Goal: Information Seeking & Learning: Learn about a topic

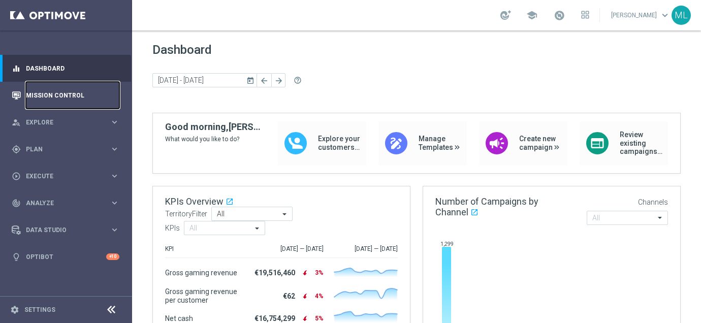
click at [54, 100] on link "Mission Control" at bounding box center [73, 95] width 94 height 27
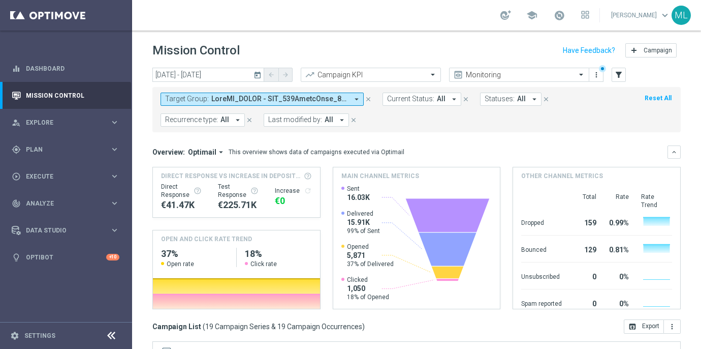
click at [259, 74] on icon "today" at bounding box center [258, 74] width 9 height 9
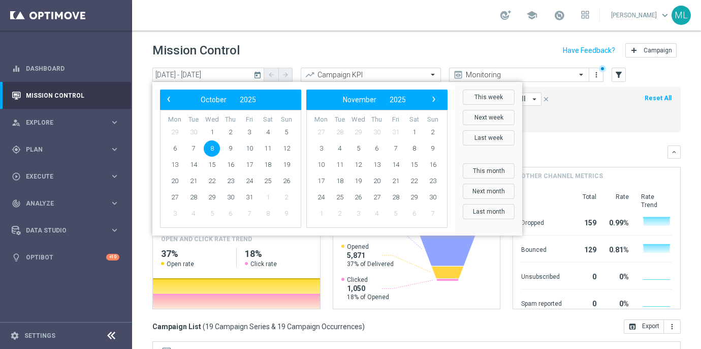
click at [296, 47] on div "Mission Control add Campaign" at bounding box center [416, 51] width 529 height 20
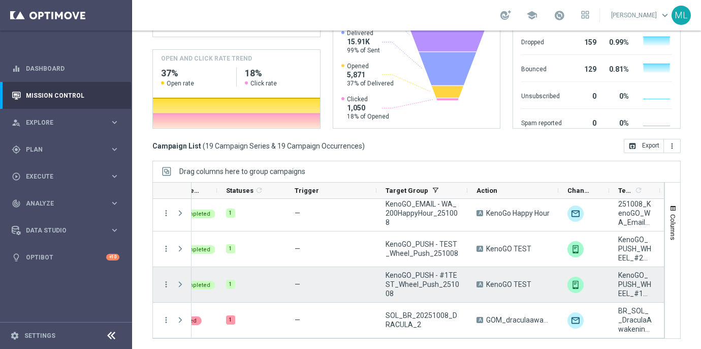
scroll to position [0, 25]
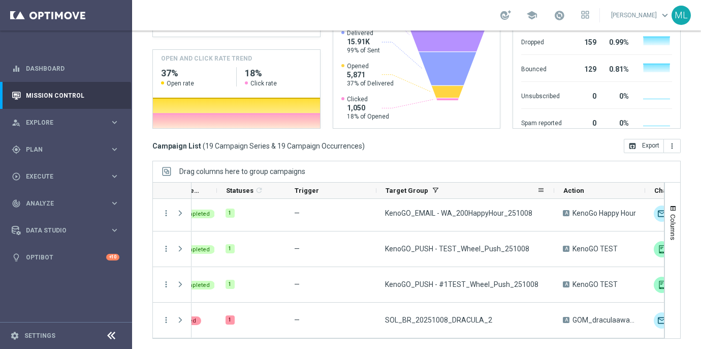
drag, startPoint x: 467, startPoint y: 188, endPoint x: 553, endPoint y: 190, distance: 86.9
click at [553, 190] on div at bounding box center [554, 190] width 4 height 16
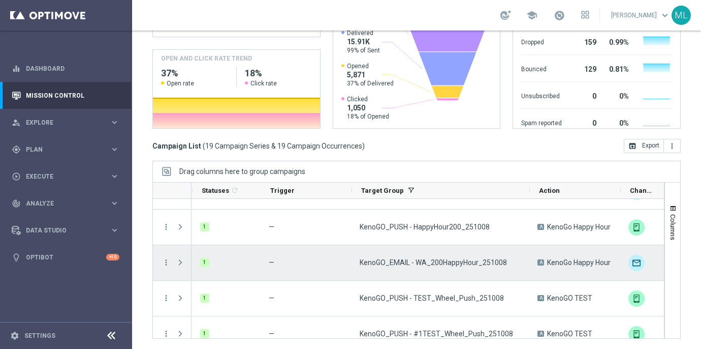
scroll to position [0, 49]
click at [167, 259] on icon "more_vert" at bounding box center [166, 262] width 9 height 9
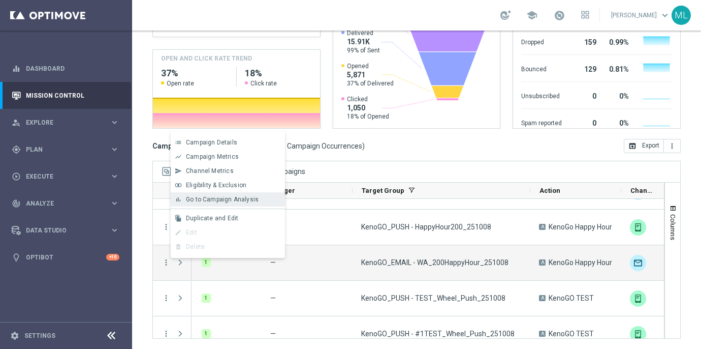
click at [196, 204] on div "bar_chart Go to Campaign Analysis" at bounding box center [228, 199] width 114 height 14
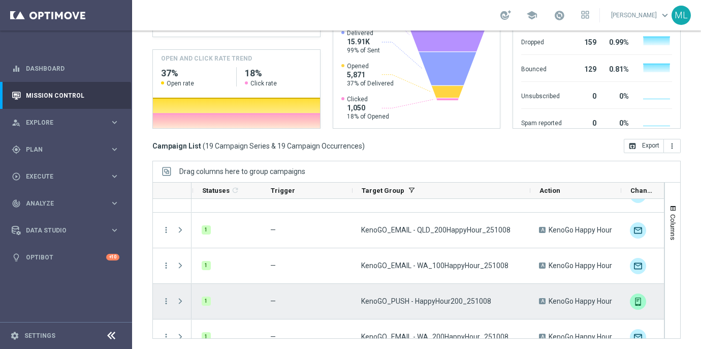
scroll to position [408, 0]
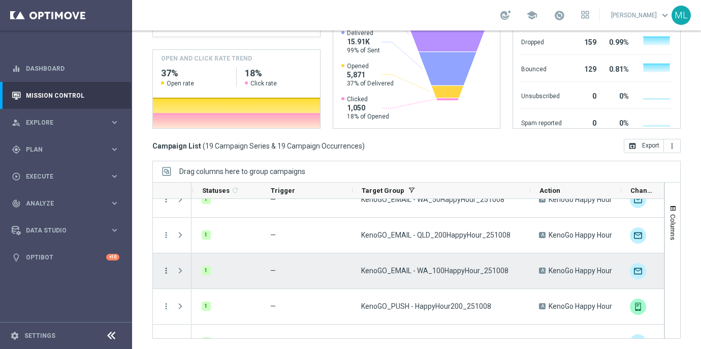
click at [166, 259] on icon "more_vert" at bounding box center [166, 270] width 9 height 9
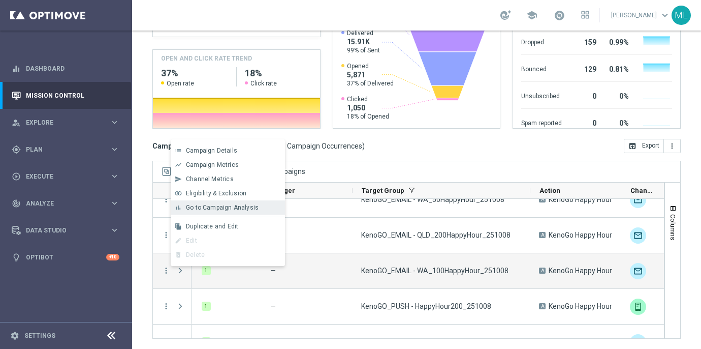
click at [199, 210] on span "Go to Campaign Analysis" at bounding box center [222, 207] width 73 height 7
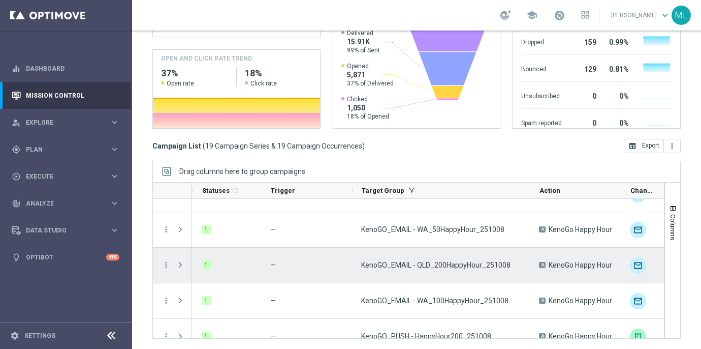
scroll to position [374, 0]
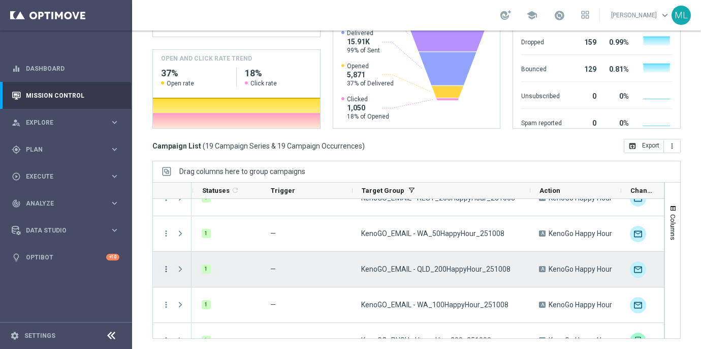
click at [165, 259] on icon "more_vert" at bounding box center [166, 268] width 9 height 9
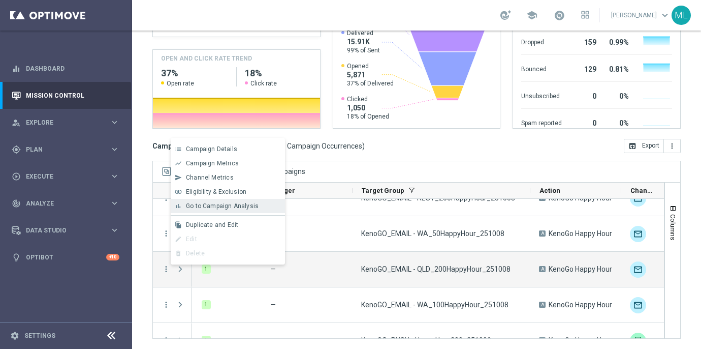
click at [199, 209] on span "Go to Campaign Analysis" at bounding box center [222, 205] width 73 height 7
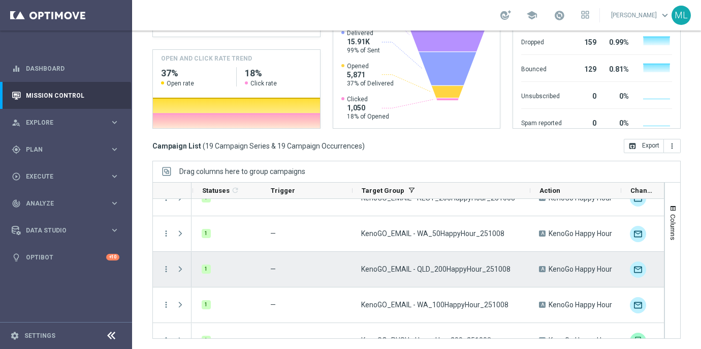
scroll to position [342, 0]
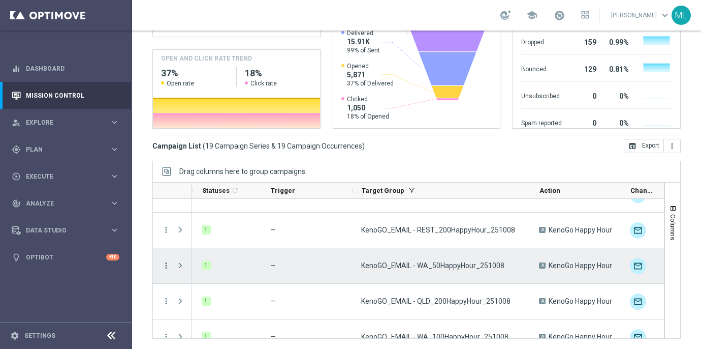
click at [167, 259] on icon "more_vert" at bounding box center [166, 265] width 9 height 9
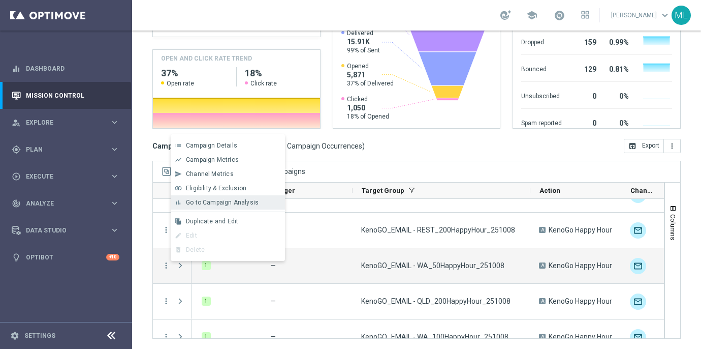
click at [207, 206] on div "bar_chart Go to Campaign Analysis" at bounding box center [228, 202] width 114 height 14
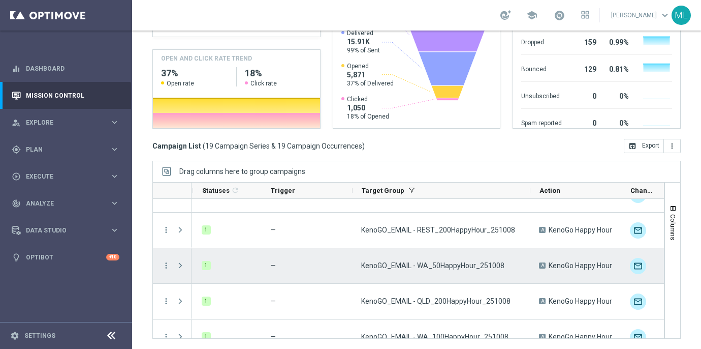
scroll to position [299, 0]
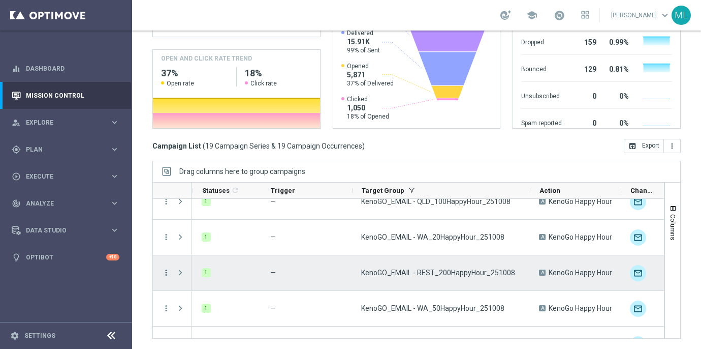
click at [167, 259] on icon "more_vert" at bounding box center [166, 272] width 9 height 9
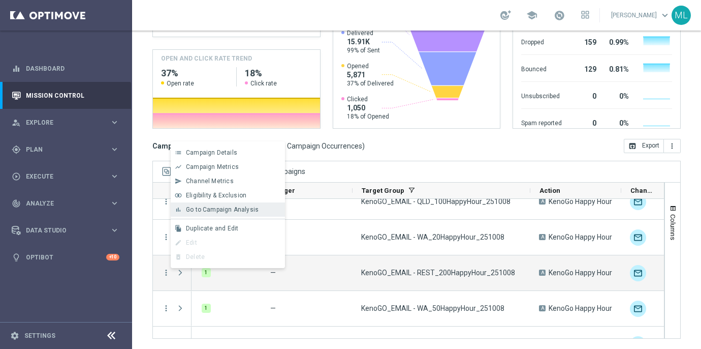
click at [196, 211] on span "Go to Campaign Analysis" at bounding box center [222, 209] width 73 height 7
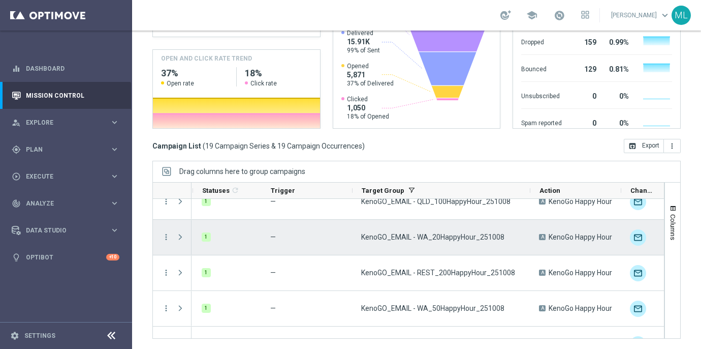
scroll to position [250, 0]
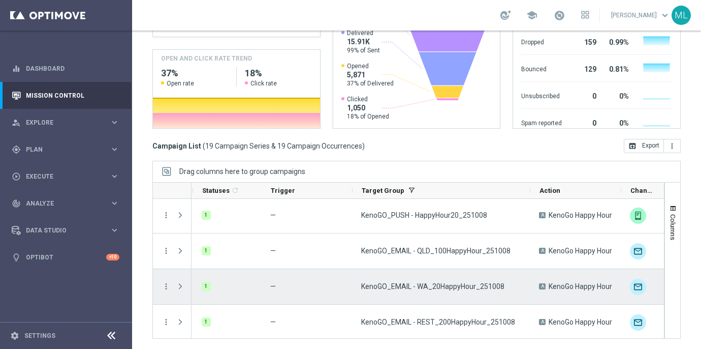
click at [166, 259] on icon "more_vert" at bounding box center [166, 286] width 9 height 9
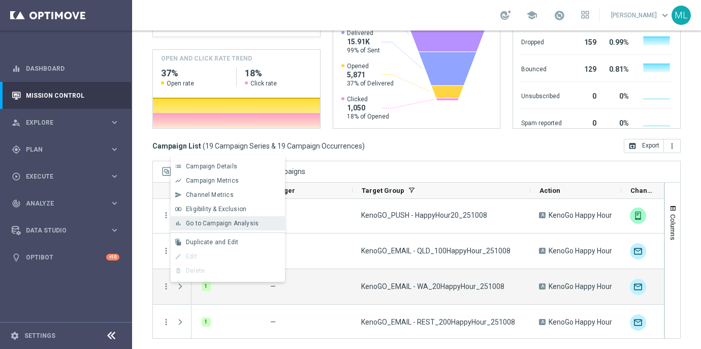
click at [195, 227] on div "bar_chart Go to Campaign Analysis" at bounding box center [228, 223] width 114 height 14
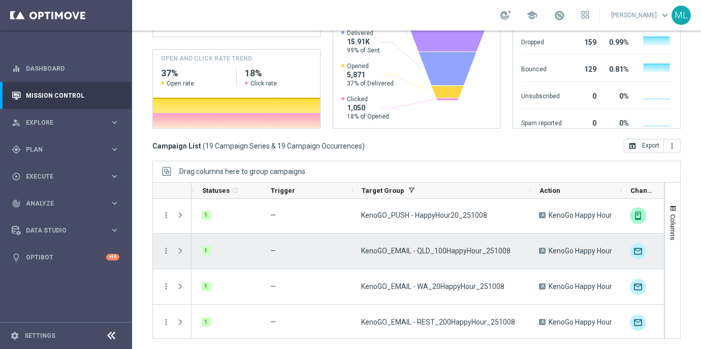
scroll to position [0, 0]
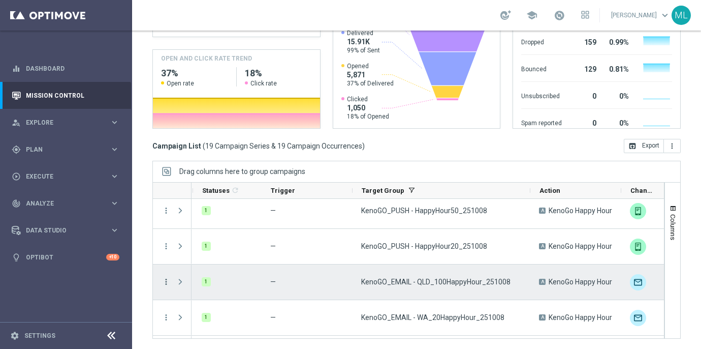
click at [166, 259] on icon "more_vert" at bounding box center [166, 281] width 9 height 9
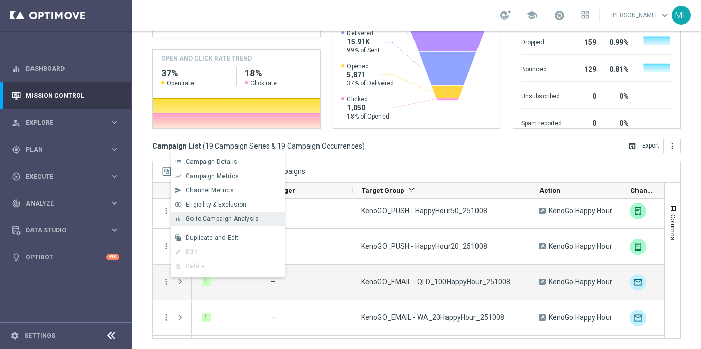
click at [196, 222] on span "Go to Campaign Analysis" at bounding box center [222, 218] width 73 height 7
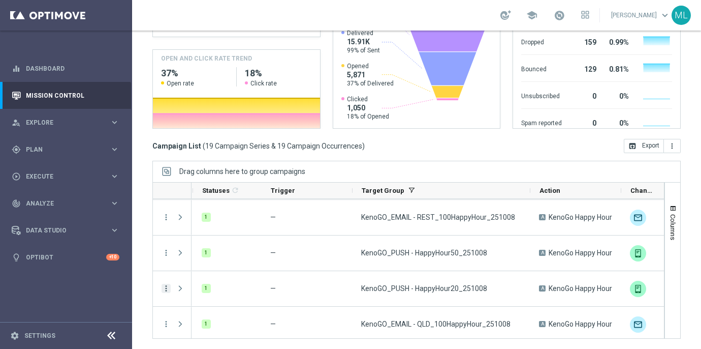
click at [164, 259] on icon "more_vert" at bounding box center [166, 288] width 9 height 9
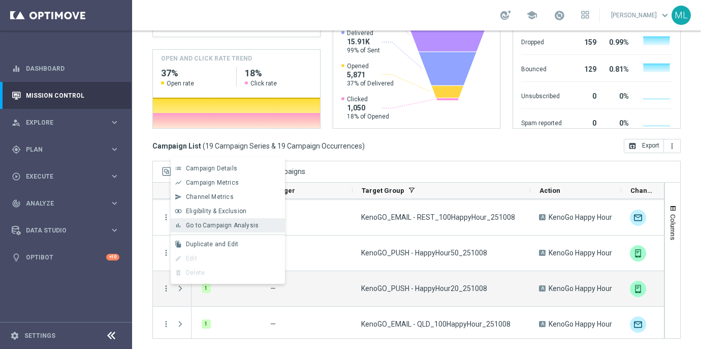
click at [199, 228] on span "Go to Campaign Analysis" at bounding box center [222, 225] width 73 height 7
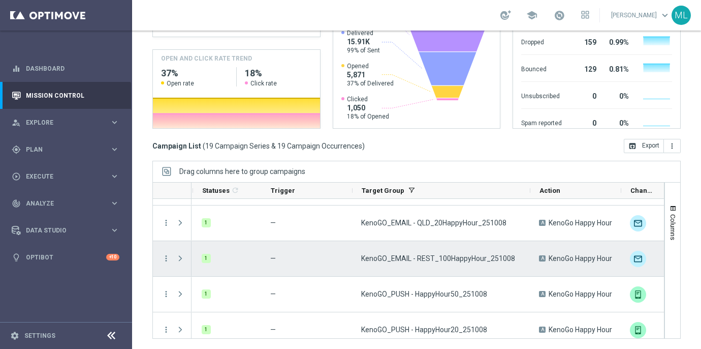
scroll to position [134, 0]
click at [167, 259] on icon "more_vert" at bounding box center [166, 259] width 9 height 9
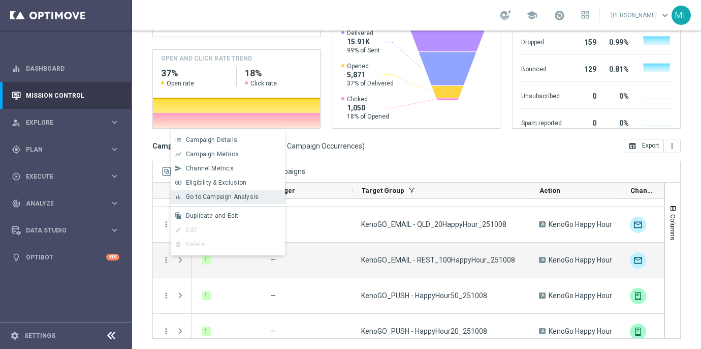
click at [210, 199] on span "Go to Campaign Analysis" at bounding box center [222, 196] width 73 height 7
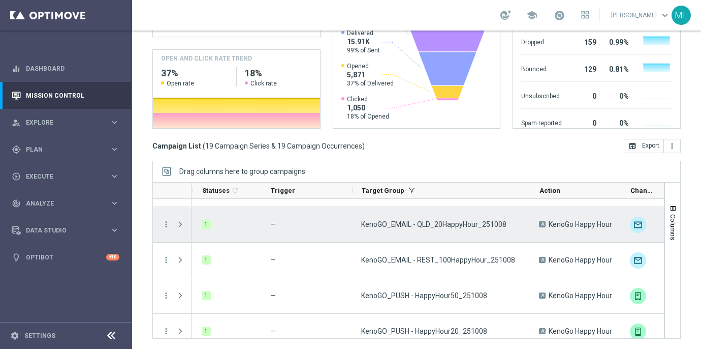
scroll to position [88, 0]
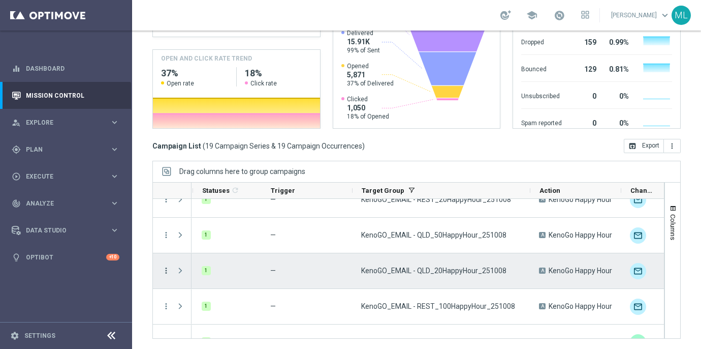
click at [168, 259] on icon "more_vert" at bounding box center [166, 270] width 9 height 9
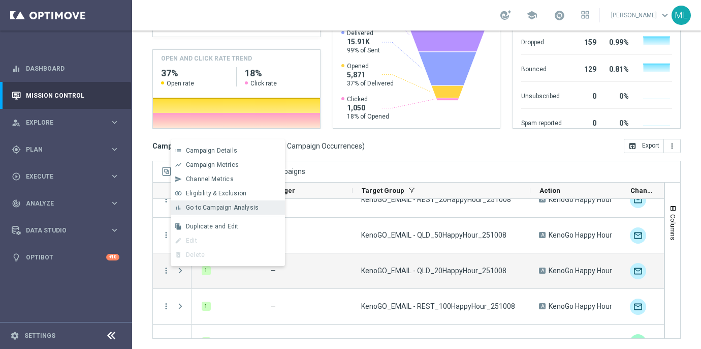
click at [207, 210] on div "Go to Campaign Analysis" at bounding box center [233, 207] width 95 height 7
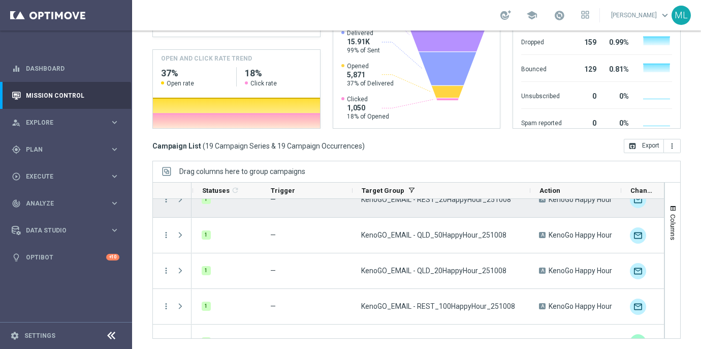
click at [358, 233] on div "KenoGO_EMAIL - QLD_50HappyHour_251008" at bounding box center [442, 235] width 178 height 35
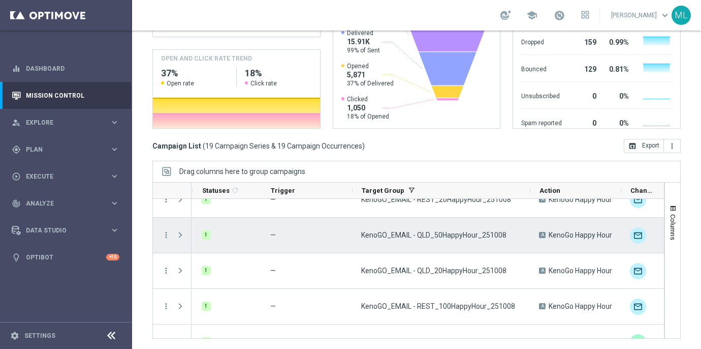
scroll to position [47, 0]
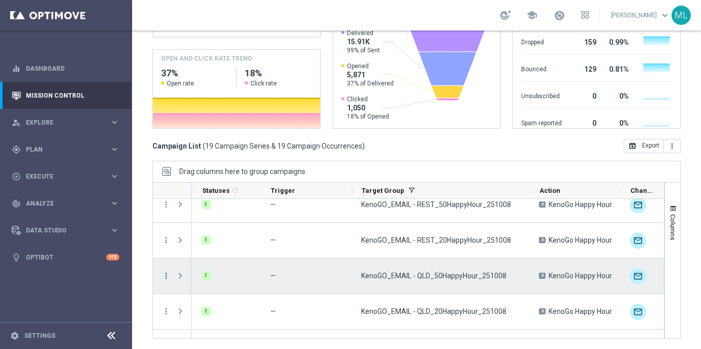
click at [168, 259] on icon "more_vert" at bounding box center [166, 275] width 9 height 9
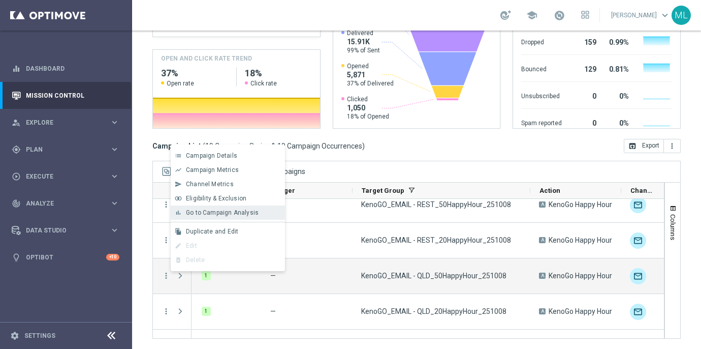
click at [202, 213] on span "Go to Campaign Analysis" at bounding box center [222, 212] width 73 height 7
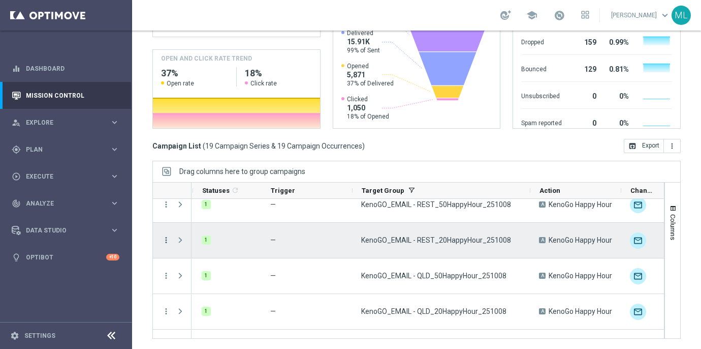
click at [167, 244] on icon "more_vert" at bounding box center [166, 239] width 9 height 9
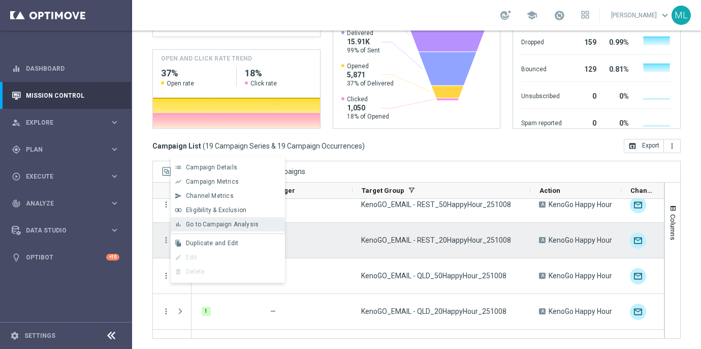
scroll to position [0, 0]
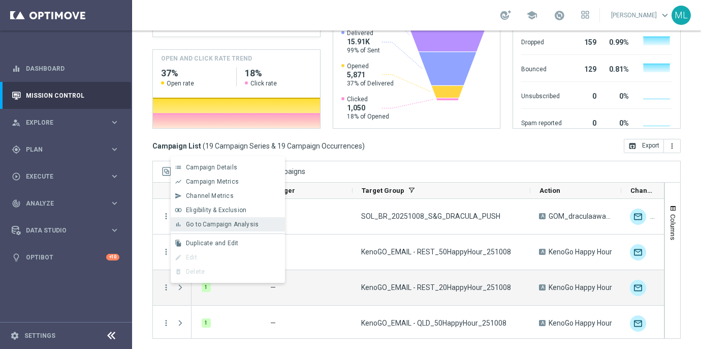
click at [197, 226] on span "Go to Campaign Analysis" at bounding box center [222, 224] width 73 height 7
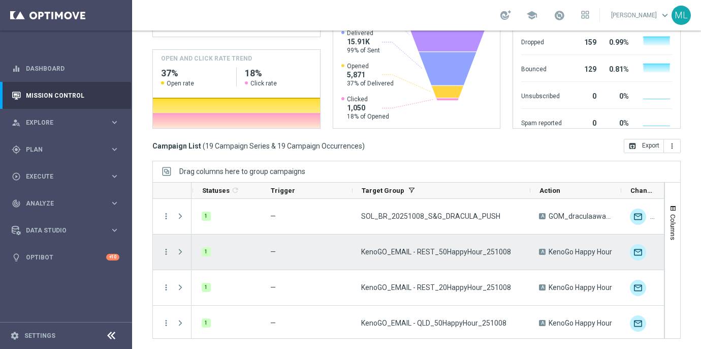
scroll to position [157, 0]
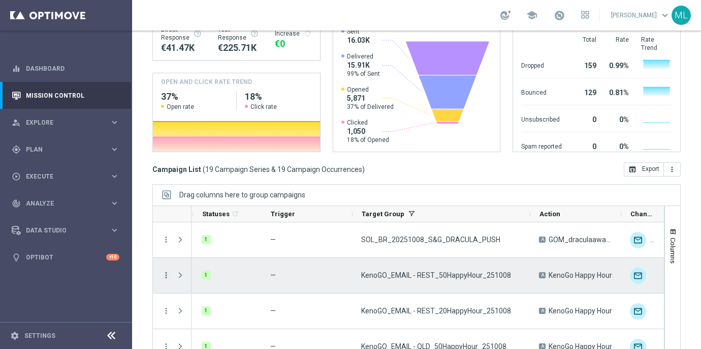
click at [168, 259] on icon "more_vert" at bounding box center [166, 274] width 9 height 9
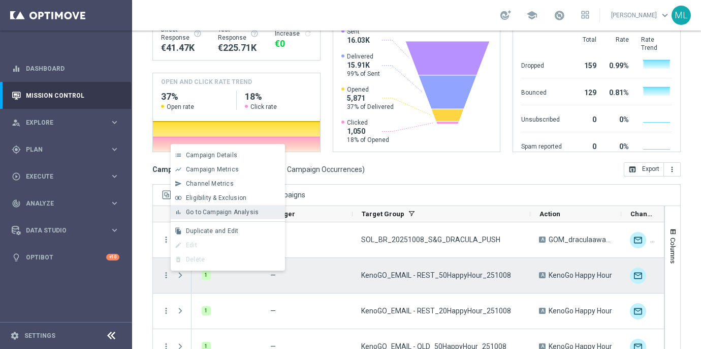
click at [199, 214] on span "Go to Campaign Analysis" at bounding box center [222, 211] width 73 height 7
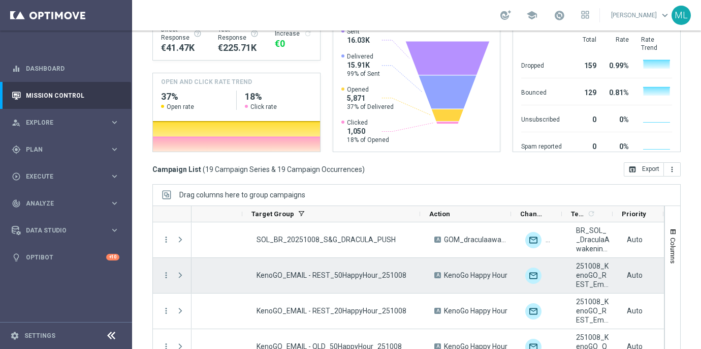
scroll to position [0, 167]
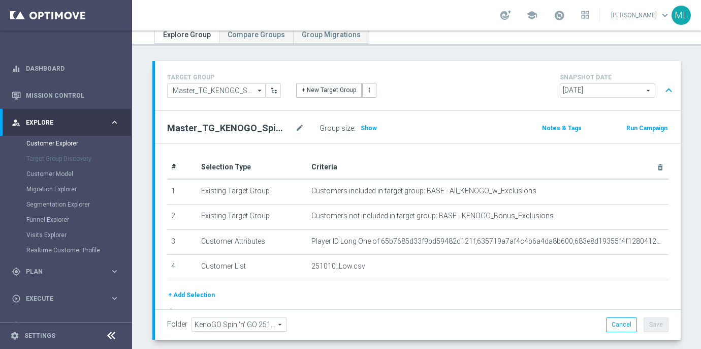
scroll to position [94, 0]
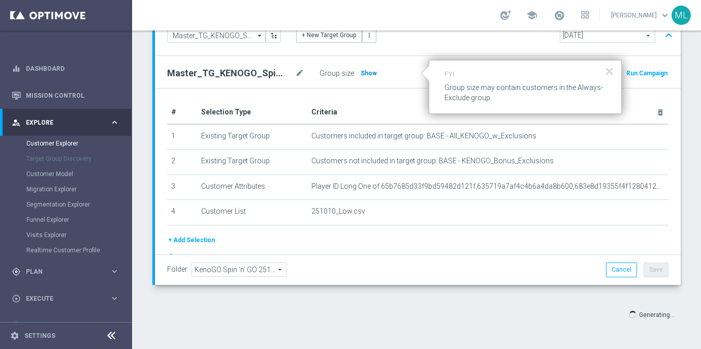
click at [369, 71] on span "Show" at bounding box center [369, 73] width 16 height 7
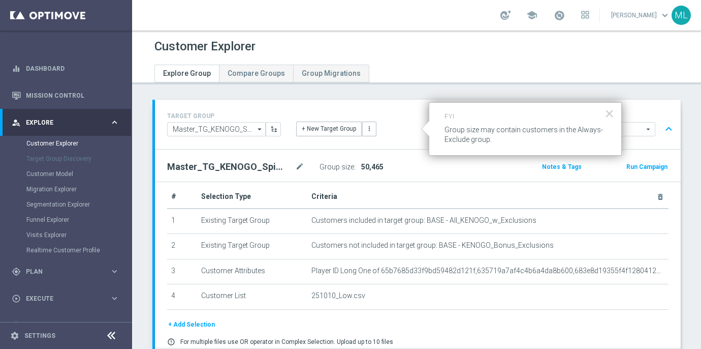
scroll to position [106, 0]
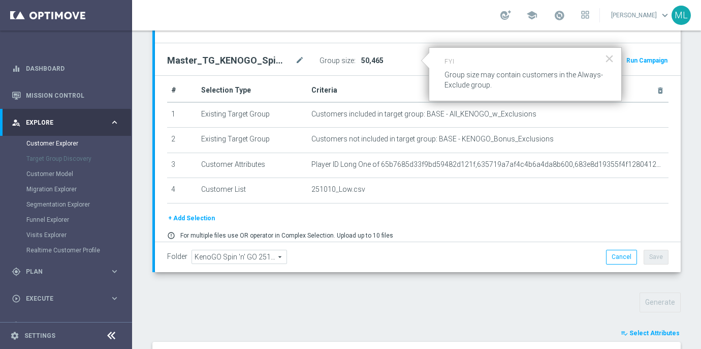
click at [453, 40] on div "TARGET GROUP Master_TG_KENOGO_Spin'n'GOLowVLow_251010 Master_TG_KENOGO_Spin'n'G…" at bounding box center [418, 17] width 526 height 49
click at [391, 75] on div "Master_TG_KENOGO_Spin'n'GOLowVLow_251010 mode_edit Group size : 50,465 Notes & …" at bounding box center [418, 59] width 526 height 32
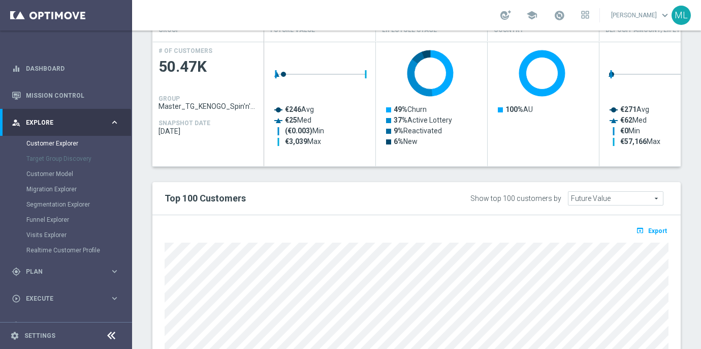
scroll to position [465, 0]
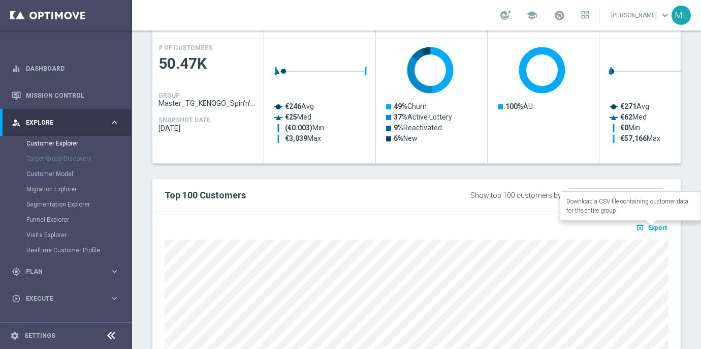
click at [645, 227] on icon "open_in_browser" at bounding box center [641, 227] width 11 height 8
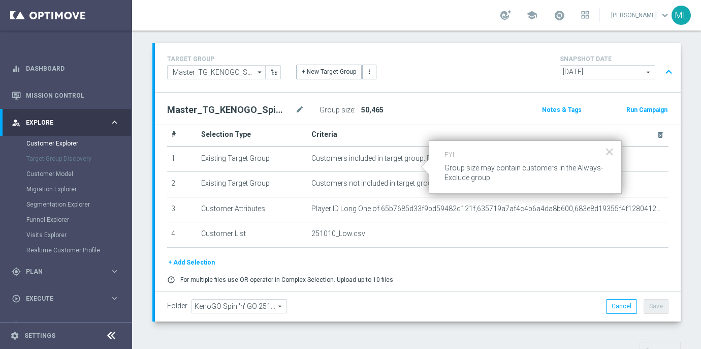
scroll to position [0, 0]
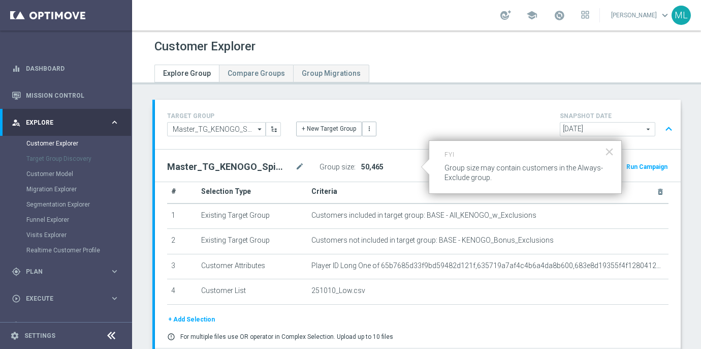
click at [368, 165] on span "50,465" at bounding box center [372, 167] width 22 height 8
click at [408, 159] on div "Master_TG_KENOGO_Spin'n'GOLowVLow_251010 mode_edit Group size : 50,465 Notes & …" at bounding box center [418, 165] width 526 height 32
click at [608, 152] on button "×" at bounding box center [610, 151] width 10 height 16
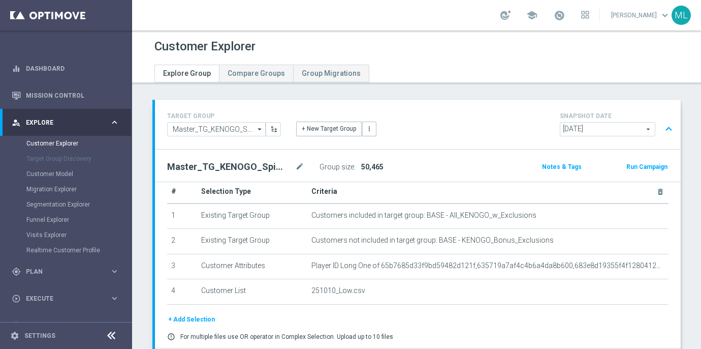
click at [371, 166] on span "50,465" at bounding box center [372, 167] width 22 height 8
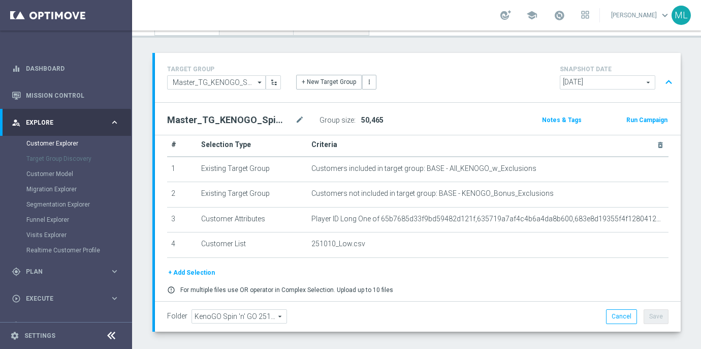
scroll to position [50, 0]
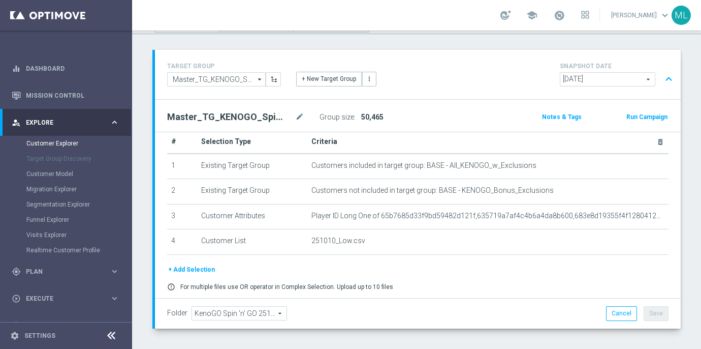
click at [365, 116] on span "50,465" at bounding box center [372, 117] width 22 height 8
click at [373, 115] on span "50,465" at bounding box center [372, 117] width 22 height 8
click at [388, 115] on div "Group size : 50,465" at bounding box center [371, 117] width 102 height 14
click at [407, 120] on div "Group size : 50,465" at bounding box center [371, 117] width 102 height 14
click at [375, 117] on span "50,465" at bounding box center [372, 117] width 22 height 8
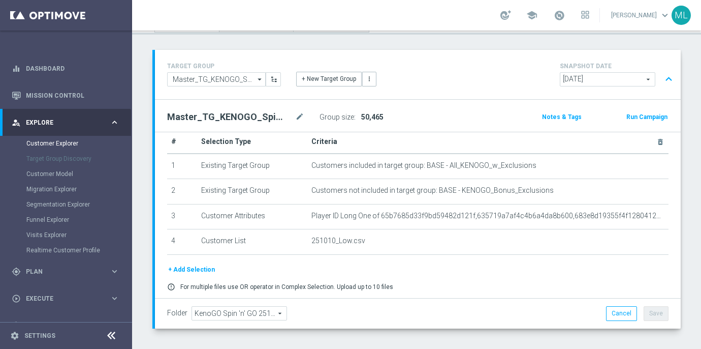
click at [416, 126] on div "Master_TG_KENOGO_Spin'n'GOLowVLow_251010 mode_edit Group size : 50,465 Notes & …" at bounding box center [418, 116] width 526 height 32
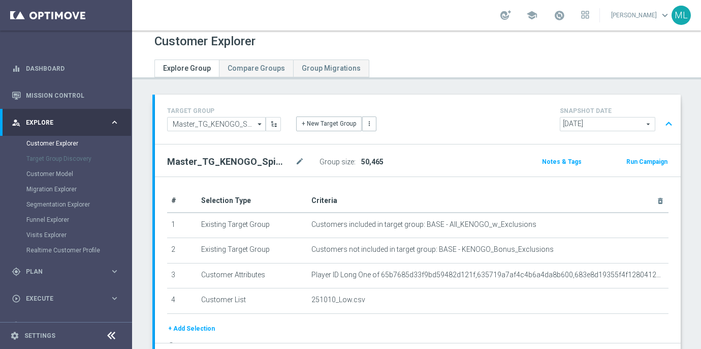
scroll to position [0, 0]
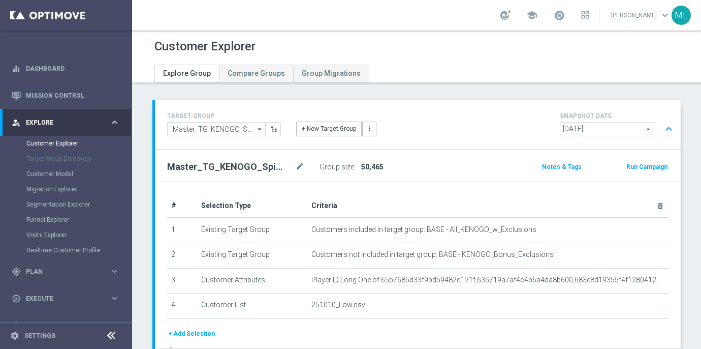
click at [256, 167] on h2 "Master_TG_KENOGO_Spin'n'GOLowVLow_251010" at bounding box center [230, 167] width 126 height 12
copy div "Master_TG_KENOGO_Spin'n'GOLowVLow_251010"
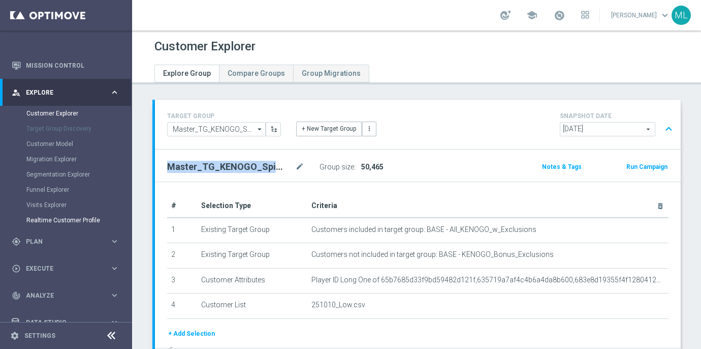
scroll to position [31, 0]
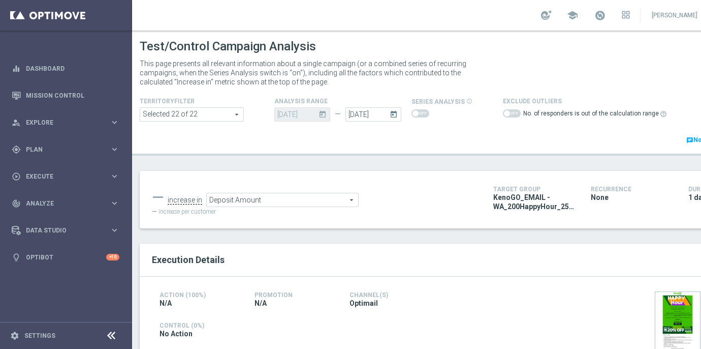
click at [345, 200] on span "Deposit Amount" at bounding box center [282, 199] width 151 height 13
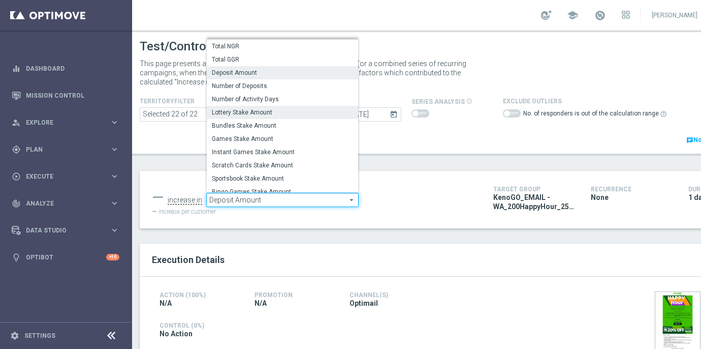
click at [270, 113] on span "Lottery Stake Amount" at bounding box center [282, 112] width 141 height 8
type input "Lottery Stake Amount"
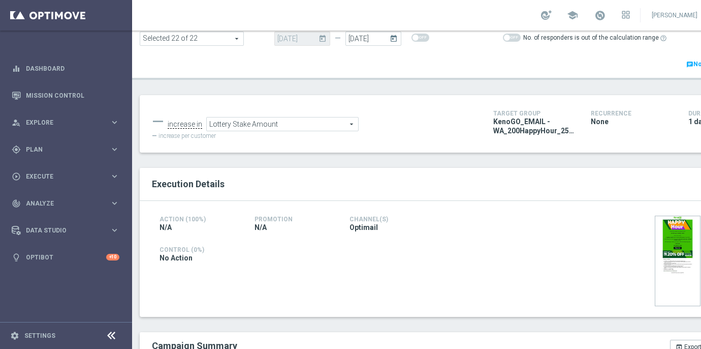
scroll to position [125, 0]
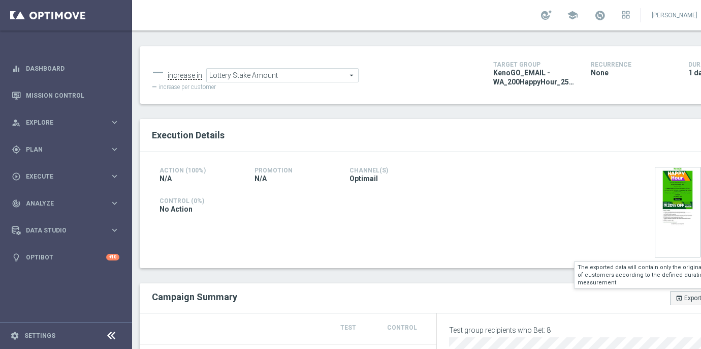
click at [681, 296] on icon "open_in_browser" at bounding box center [679, 297] width 7 height 7
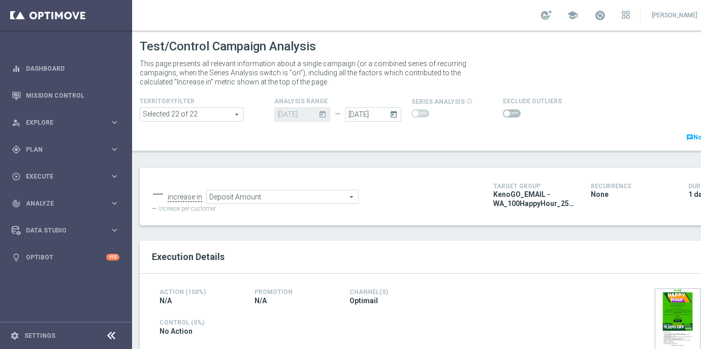
click at [311, 200] on span "Deposit Amount" at bounding box center [282, 196] width 151 height 13
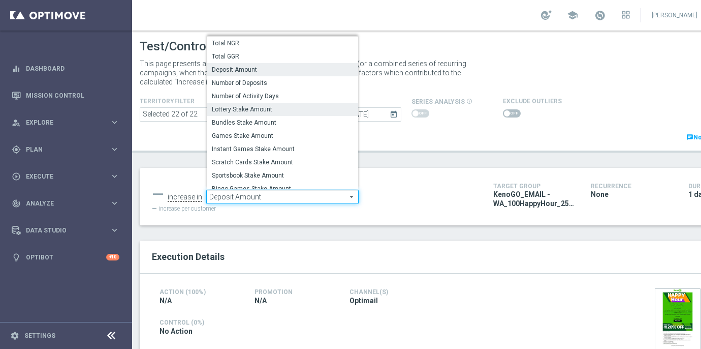
click at [241, 110] on span "Lottery Stake Amount" at bounding box center [282, 109] width 141 height 8
type input "Lottery Stake Amount"
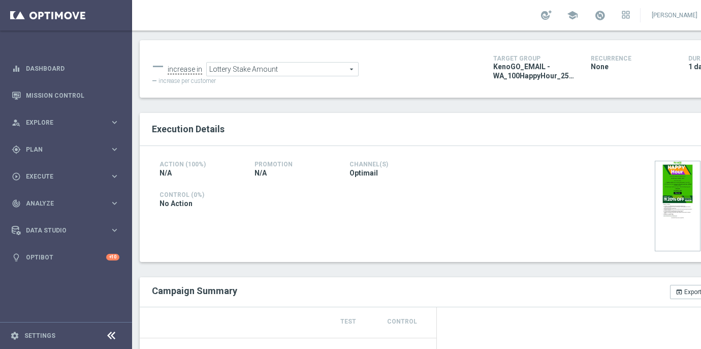
scroll to position [128, 0]
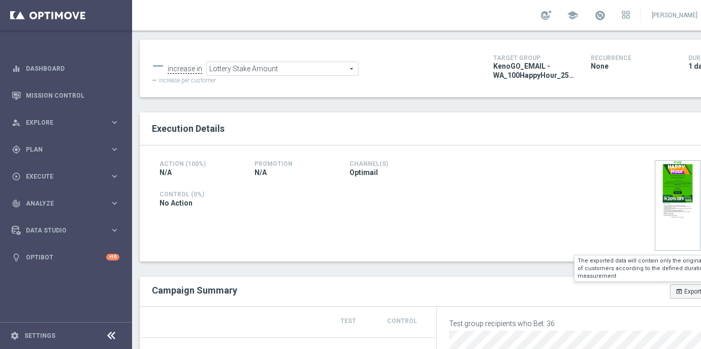
click at [684, 290] on button "open_in_browser Export" at bounding box center [688, 291] width 37 height 14
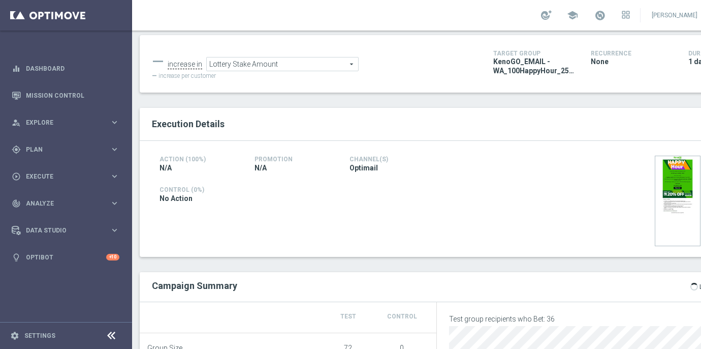
scroll to position [110, 0]
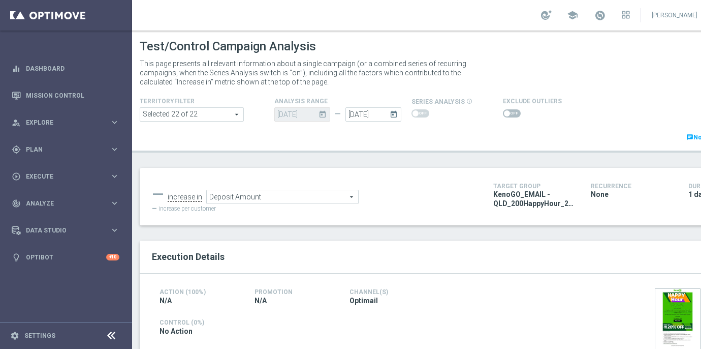
click at [274, 203] on span "Deposit Amount" at bounding box center [282, 196] width 151 height 13
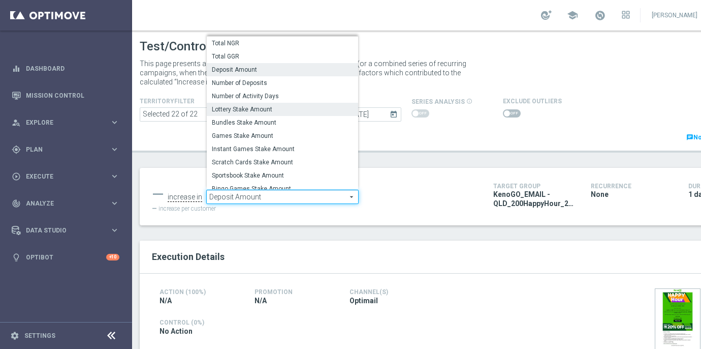
click at [243, 107] on span "Lottery Stake Amount" at bounding box center [282, 109] width 141 height 8
type input "Lottery Stake Amount"
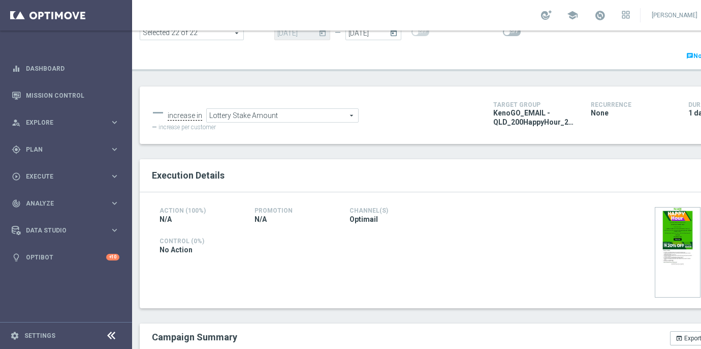
scroll to position [122, 0]
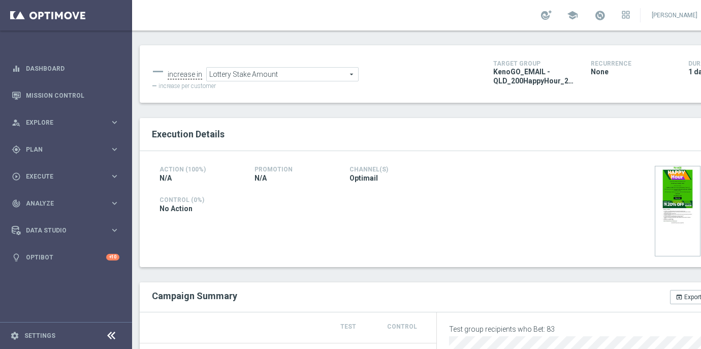
click at [681, 296] on icon "open_in_browser" at bounding box center [679, 296] width 7 height 7
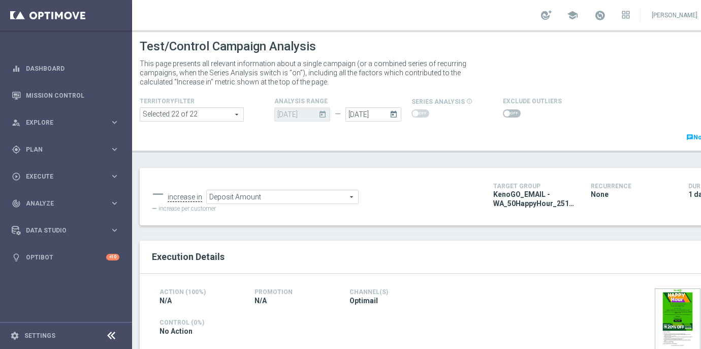
click at [300, 195] on span "Deposit Amount" at bounding box center [282, 196] width 151 height 13
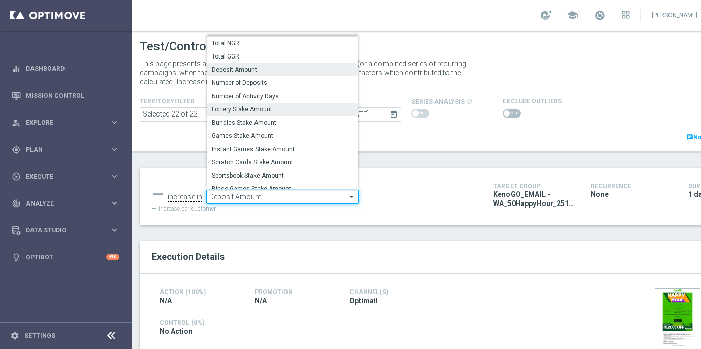
click at [260, 108] on span "Lottery Stake Amount" at bounding box center [282, 109] width 141 height 8
type input "Lottery Stake Amount"
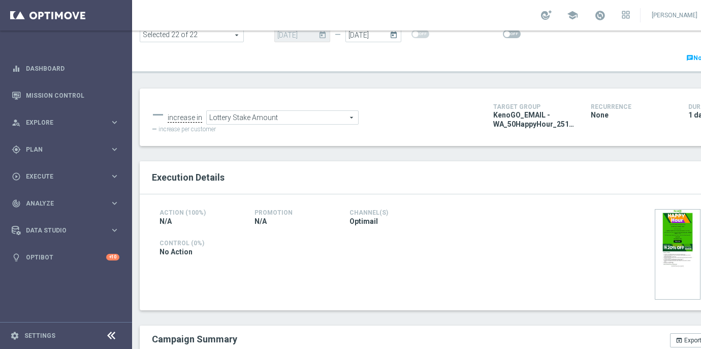
scroll to position [104, 0]
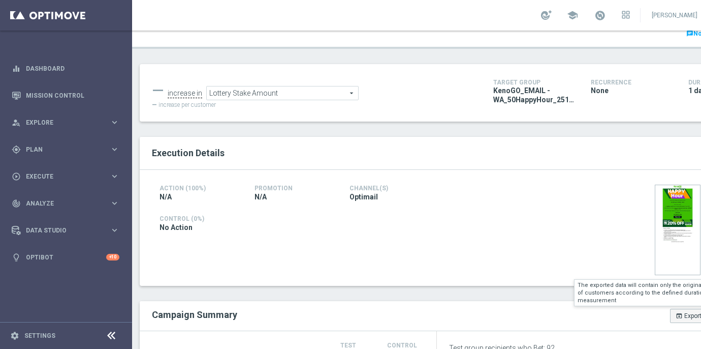
click at [677, 310] on button "open_in_browser Export" at bounding box center [688, 316] width 37 height 14
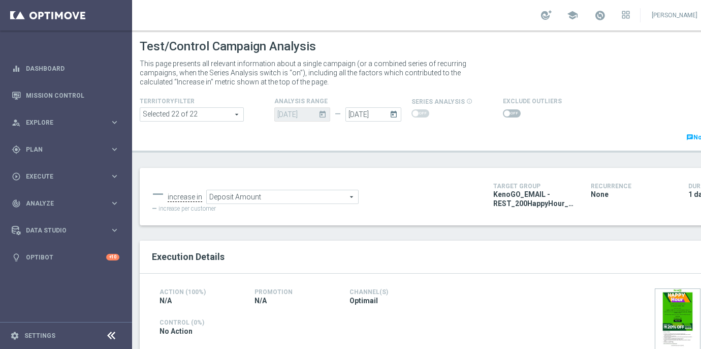
click at [247, 201] on span "Deposit Amount" at bounding box center [282, 196] width 151 height 13
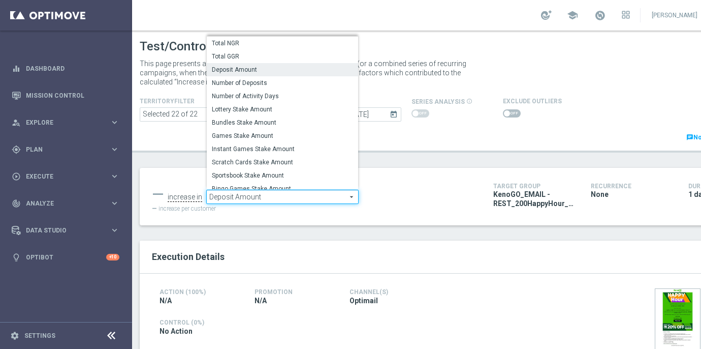
click at [234, 105] on label "Lottery Stake Amount" at bounding box center [282, 109] width 151 height 13
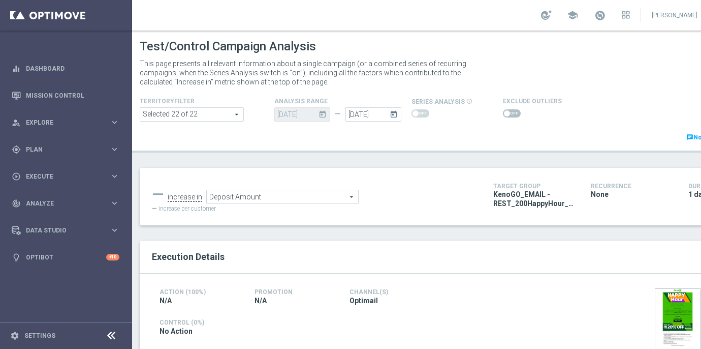
type input "Lottery Stake Amount"
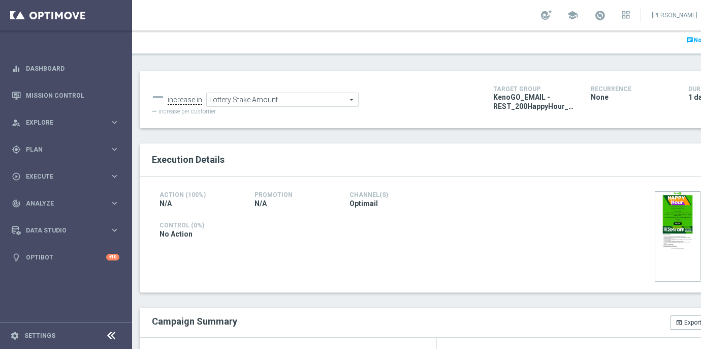
scroll to position [109, 0]
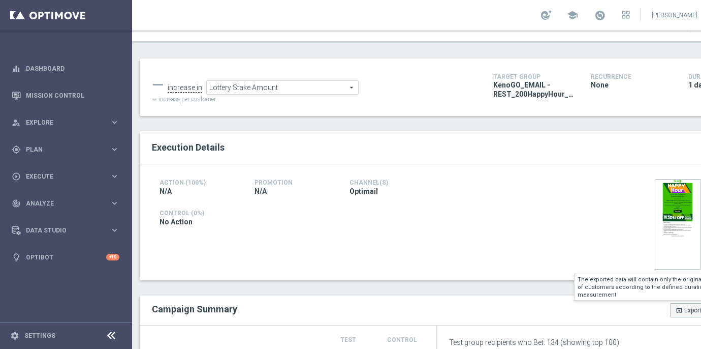
click at [683, 306] on button "open_in_browser Export" at bounding box center [688, 310] width 37 height 14
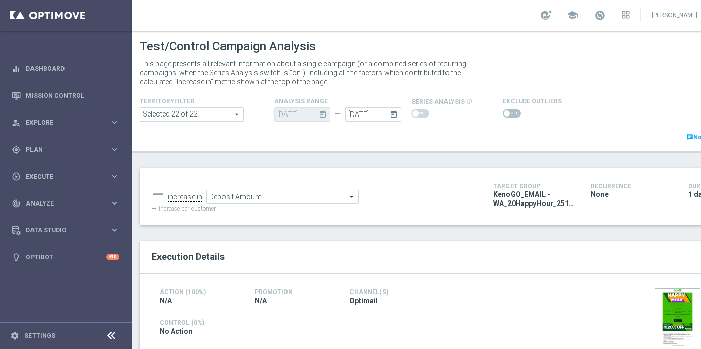
click at [296, 197] on span "Deposit Amount" at bounding box center [282, 196] width 151 height 13
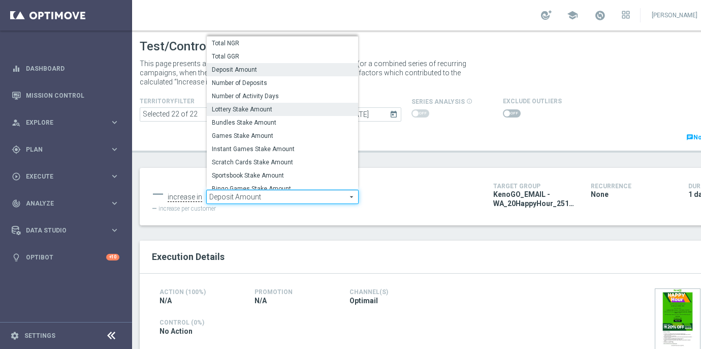
click at [255, 108] on span "Lottery Stake Amount" at bounding box center [282, 109] width 141 height 8
type input "Lottery Stake Amount"
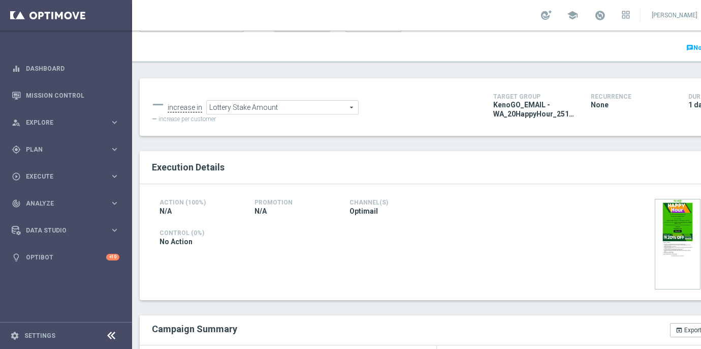
scroll to position [92, 0]
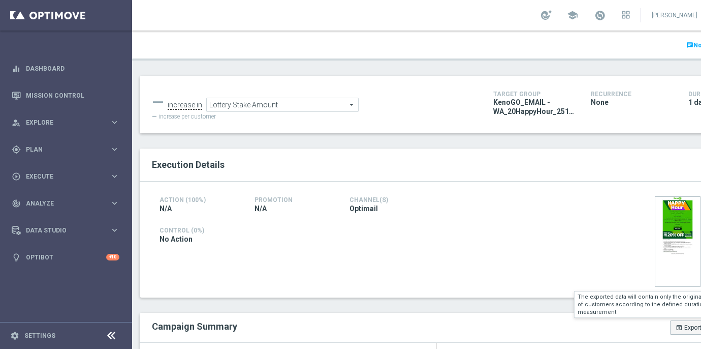
click at [686, 329] on button "open_in_browser Export" at bounding box center [688, 327] width 37 height 14
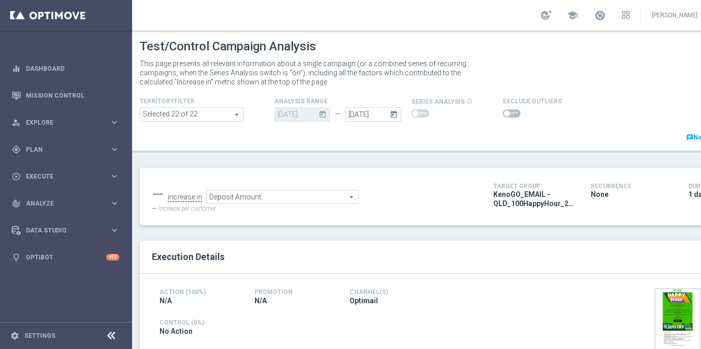
click at [241, 201] on span "Deposit Amount" at bounding box center [282, 196] width 151 height 13
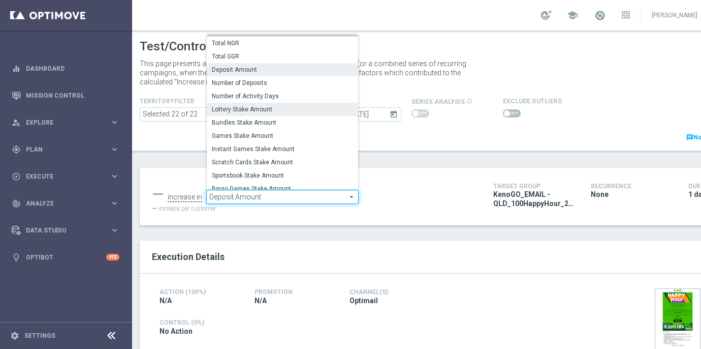
click at [238, 108] on span "Lottery Stake Amount" at bounding box center [282, 109] width 141 height 8
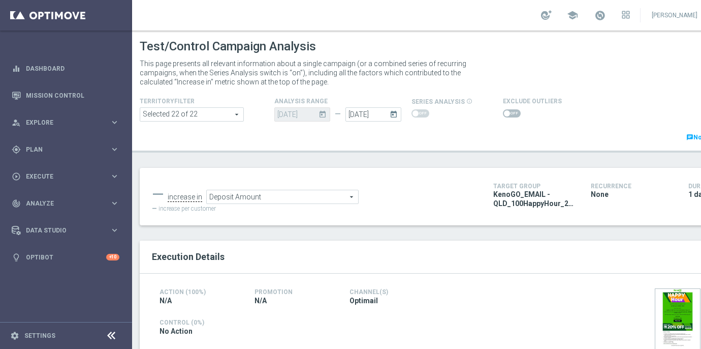
type input "Lottery Stake Amount"
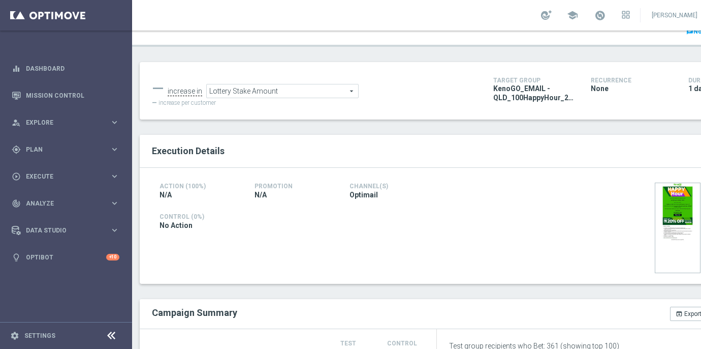
scroll to position [107, 0]
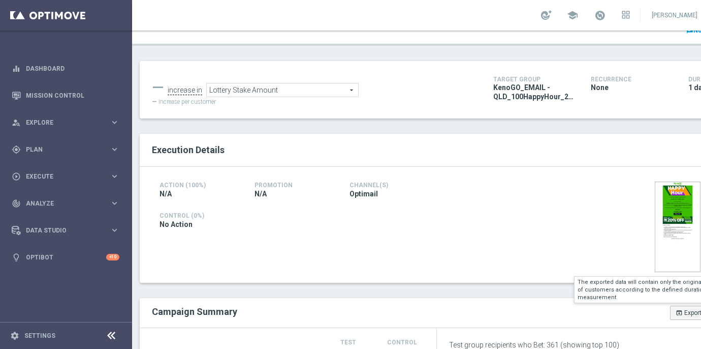
click at [677, 308] on button "open_in_browser Export" at bounding box center [688, 312] width 37 height 14
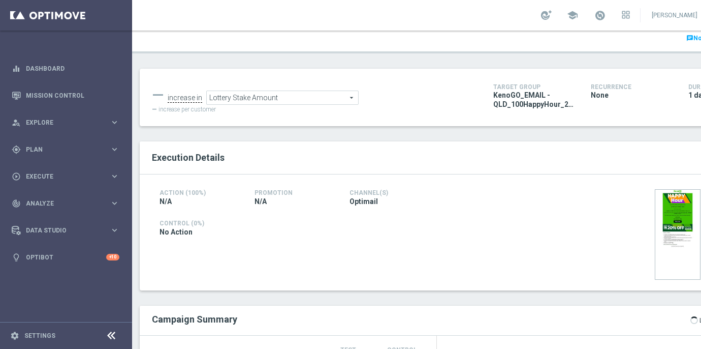
scroll to position [96, 0]
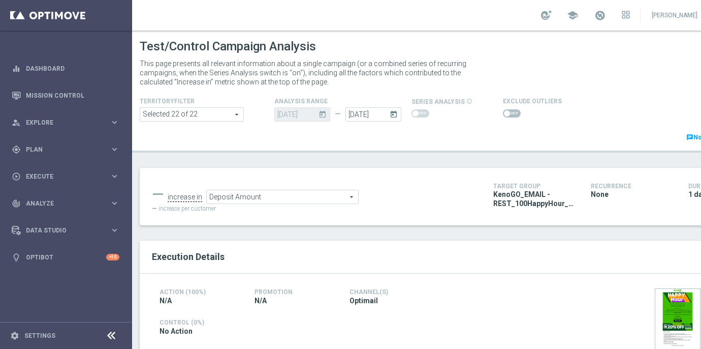
click at [245, 198] on span "Deposit Amount" at bounding box center [282, 196] width 151 height 13
type input "Lottery Stake Amount"
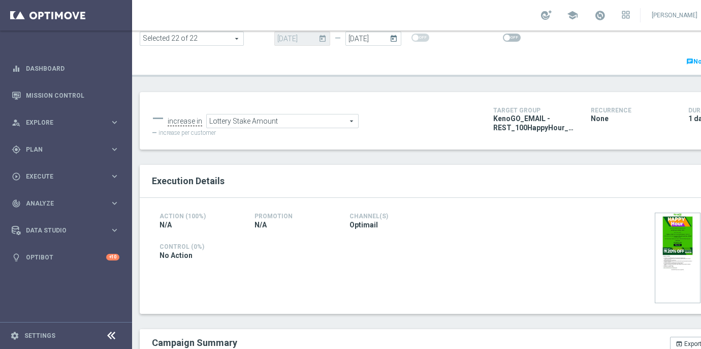
scroll to position [89, 0]
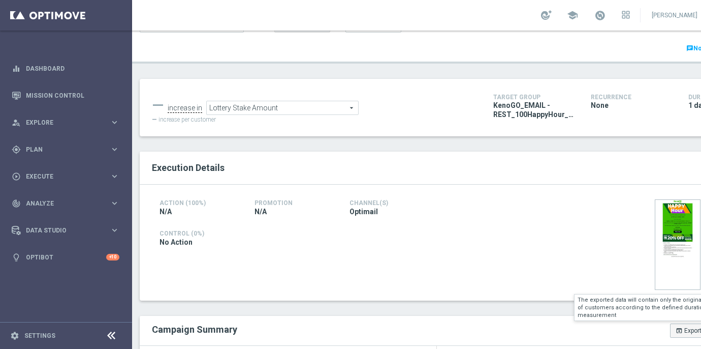
click at [679, 330] on icon "open_in_browser" at bounding box center [679, 330] width 7 height 7
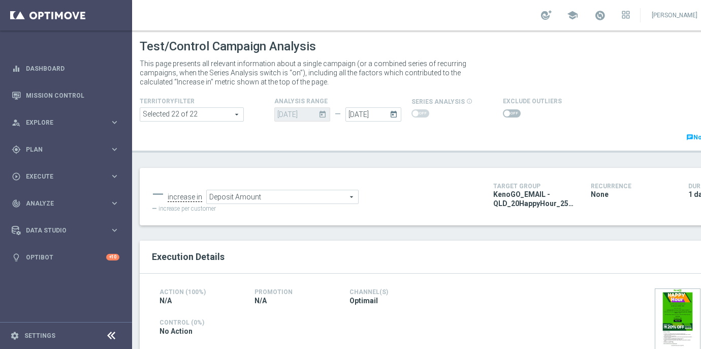
click at [240, 200] on span "Deposit Amount" at bounding box center [282, 196] width 151 height 13
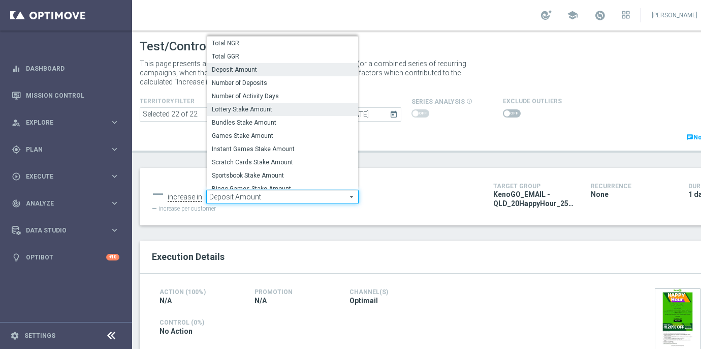
click at [234, 111] on span "Lottery Stake Amount" at bounding box center [282, 109] width 141 height 8
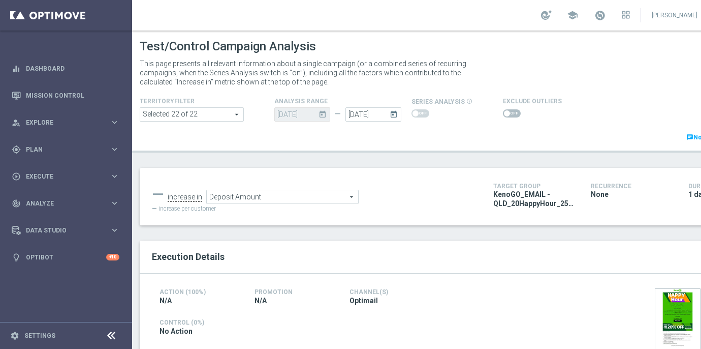
type input "Lottery Stake Amount"
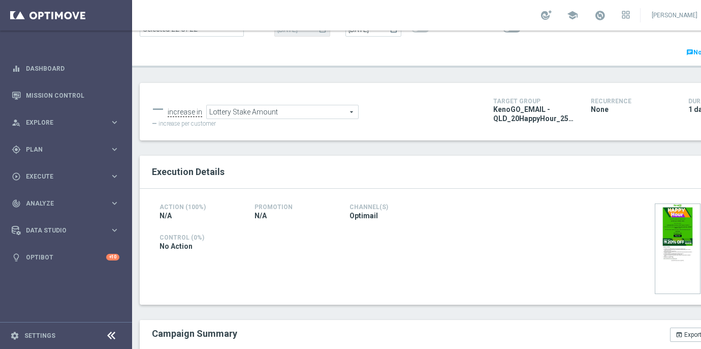
scroll to position [101, 0]
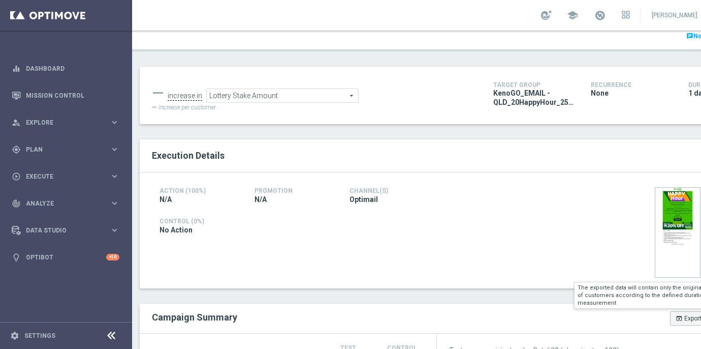
click at [677, 319] on icon "open_in_browser" at bounding box center [679, 318] width 7 height 7
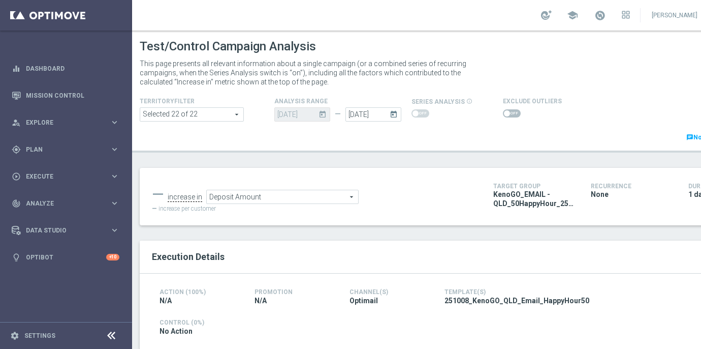
click at [255, 193] on span "Deposit Amount" at bounding box center [282, 196] width 151 height 13
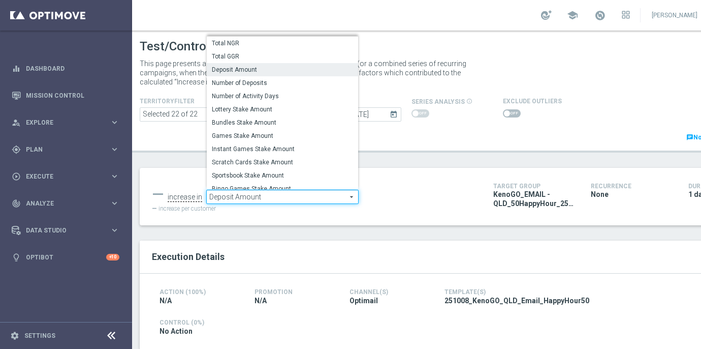
click at [244, 109] on span "Lottery Stake Amount" at bounding box center [282, 109] width 141 height 8
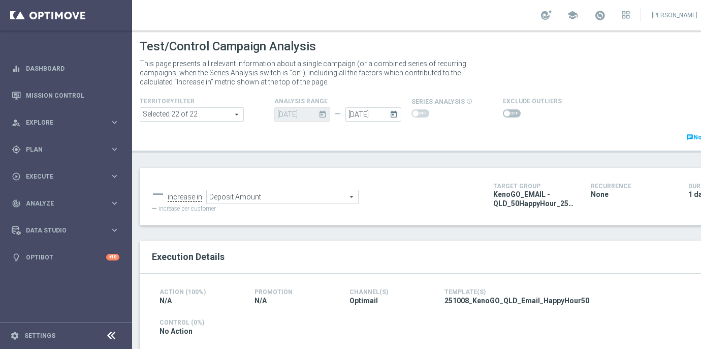
type input "Lottery Stake Amount"
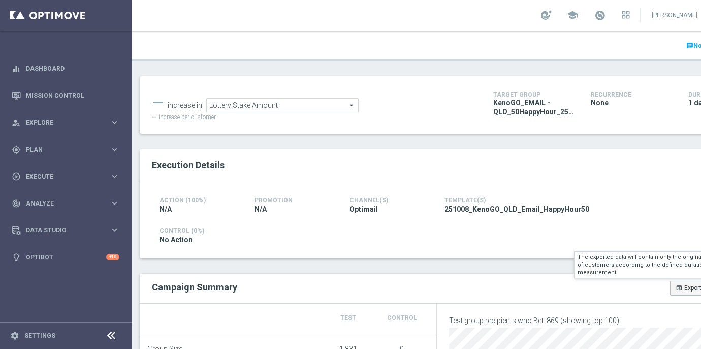
click at [679, 290] on icon "open_in_browser" at bounding box center [679, 287] width 7 height 7
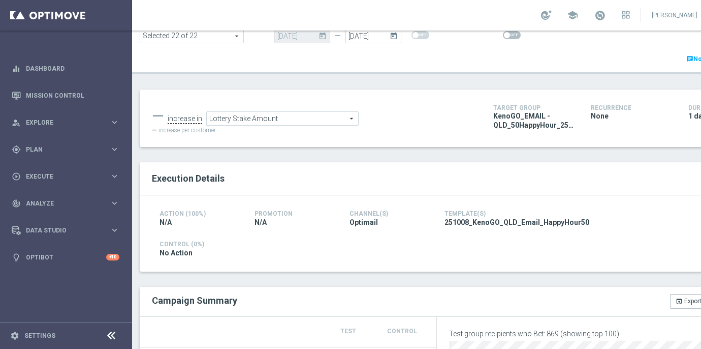
scroll to position [67, 0]
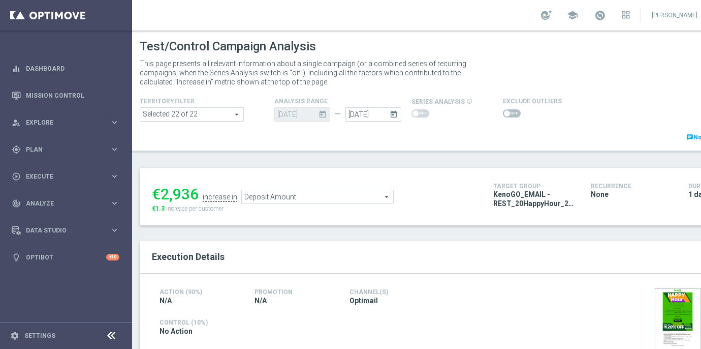
click at [274, 196] on span "Deposit Amount" at bounding box center [317, 196] width 151 height 13
type input "Lottery Stake Amount"
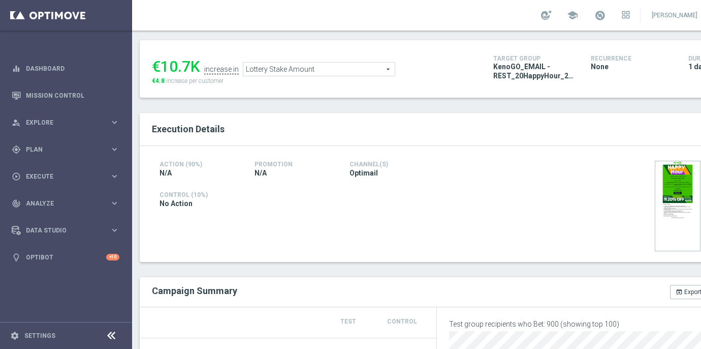
scroll to position [129, 0]
click at [681, 289] on icon "open_in_browser" at bounding box center [679, 290] width 7 height 7
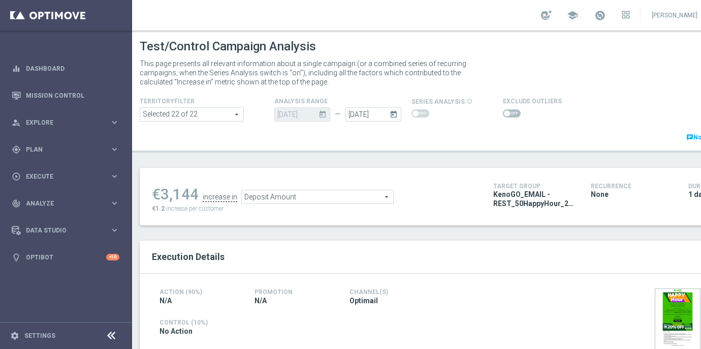
click at [260, 201] on span "Deposit Amount" at bounding box center [317, 196] width 151 height 13
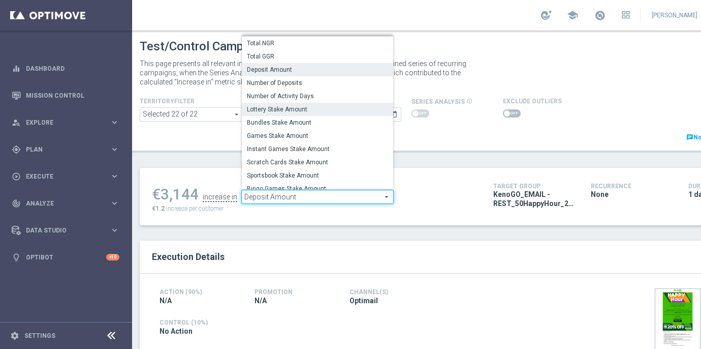
click at [264, 106] on span "Lottery Stake Amount" at bounding box center [317, 109] width 141 height 8
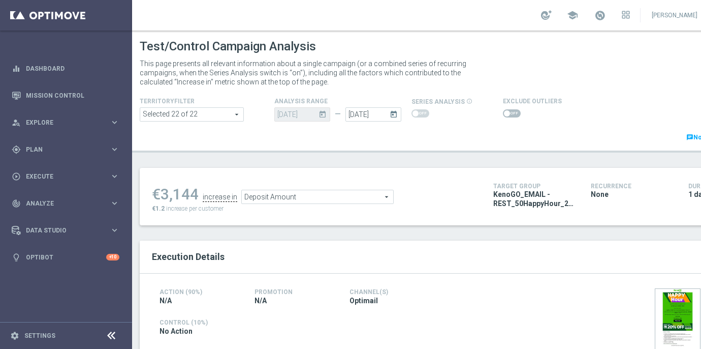
type input "Lottery Stake Amount"
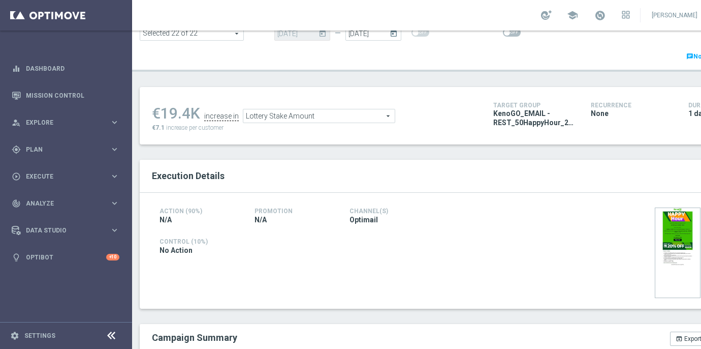
scroll to position [129, 0]
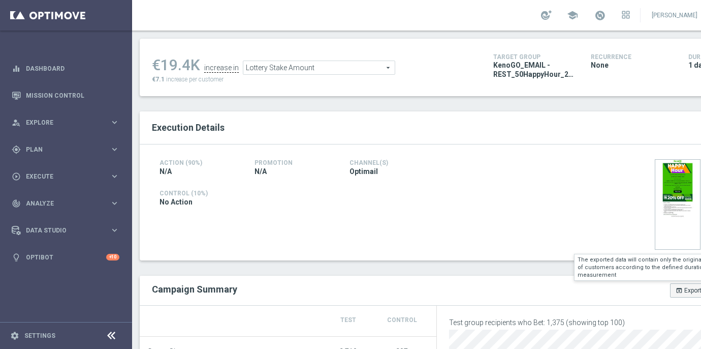
click at [677, 290] on icon "open_in_browser" at bounding box center [679, 290] width 7 height 7
